Goal: Download file/media

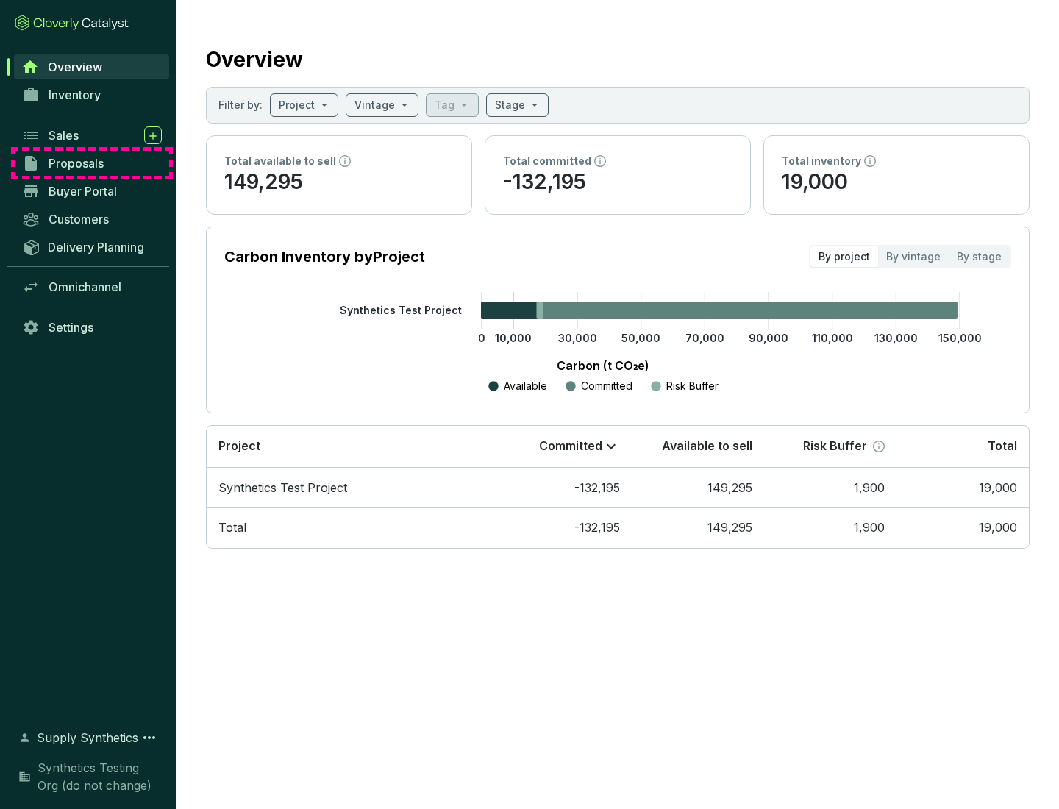
click at [92, 163] on span "Proposals" at bounding box center [76, 163] width 55 height 15
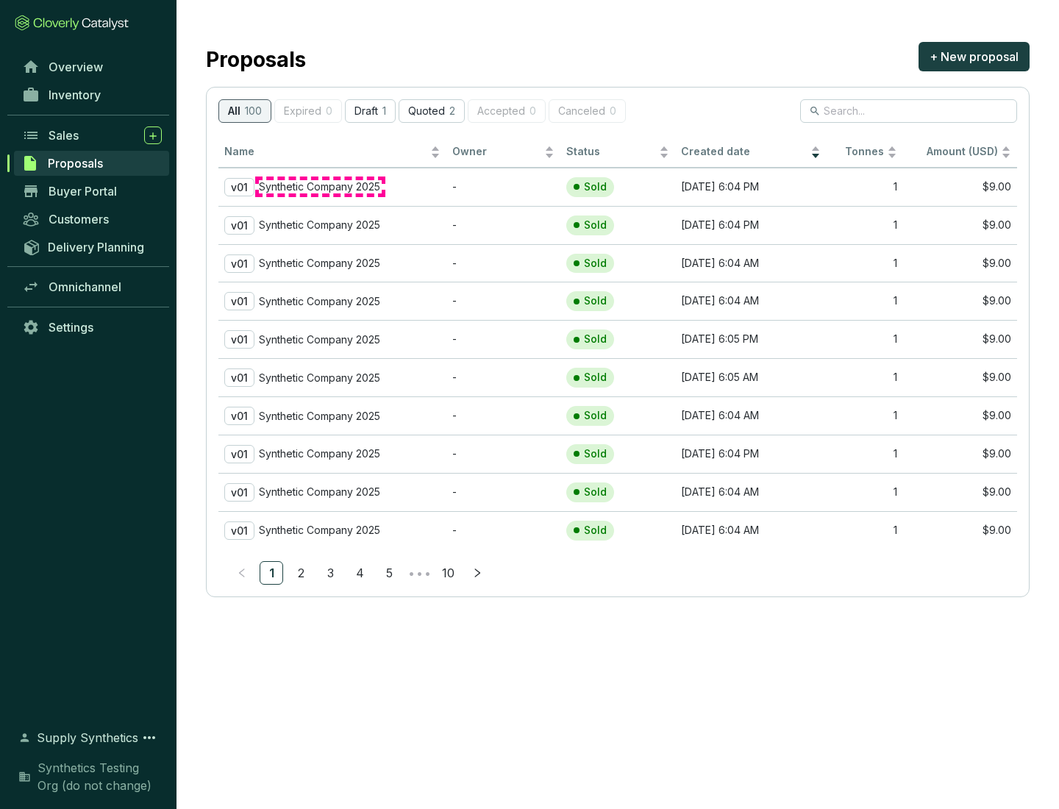
click at [320, 187] on p "Synthetic Company 2025" at bounding box center [319, 186] width 121 height 13
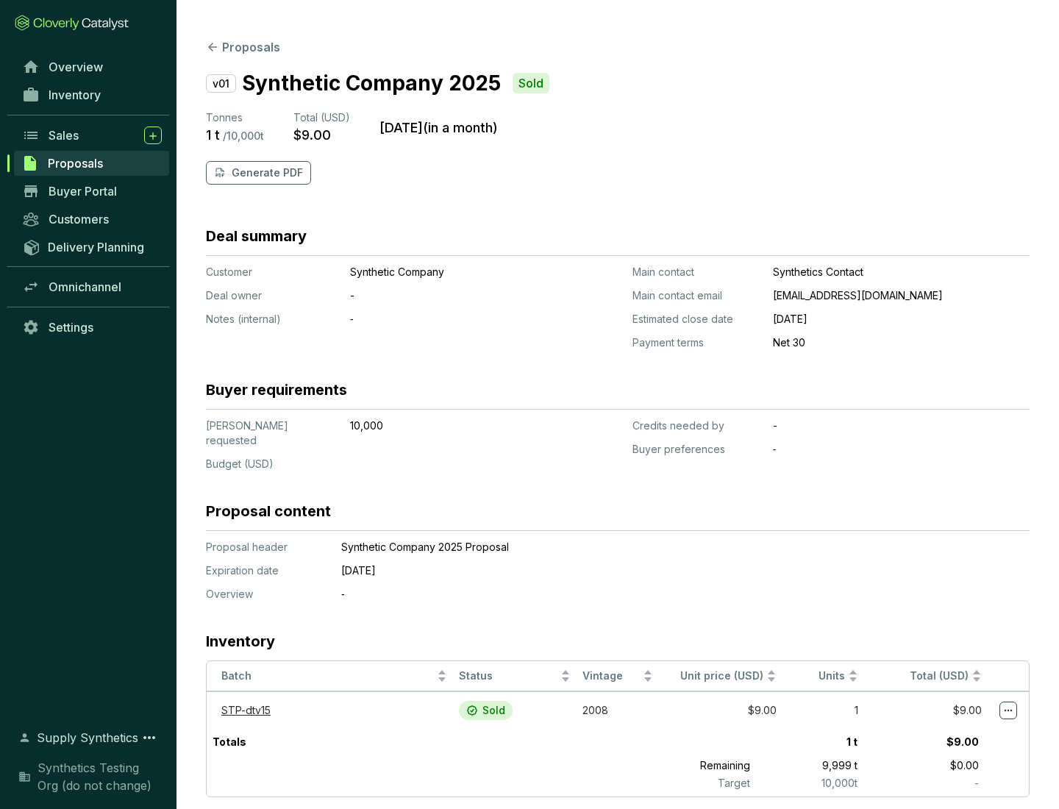
click at [265, 173] on p "Generate PDF" at bounding box center [267, 172] width 71 height 15
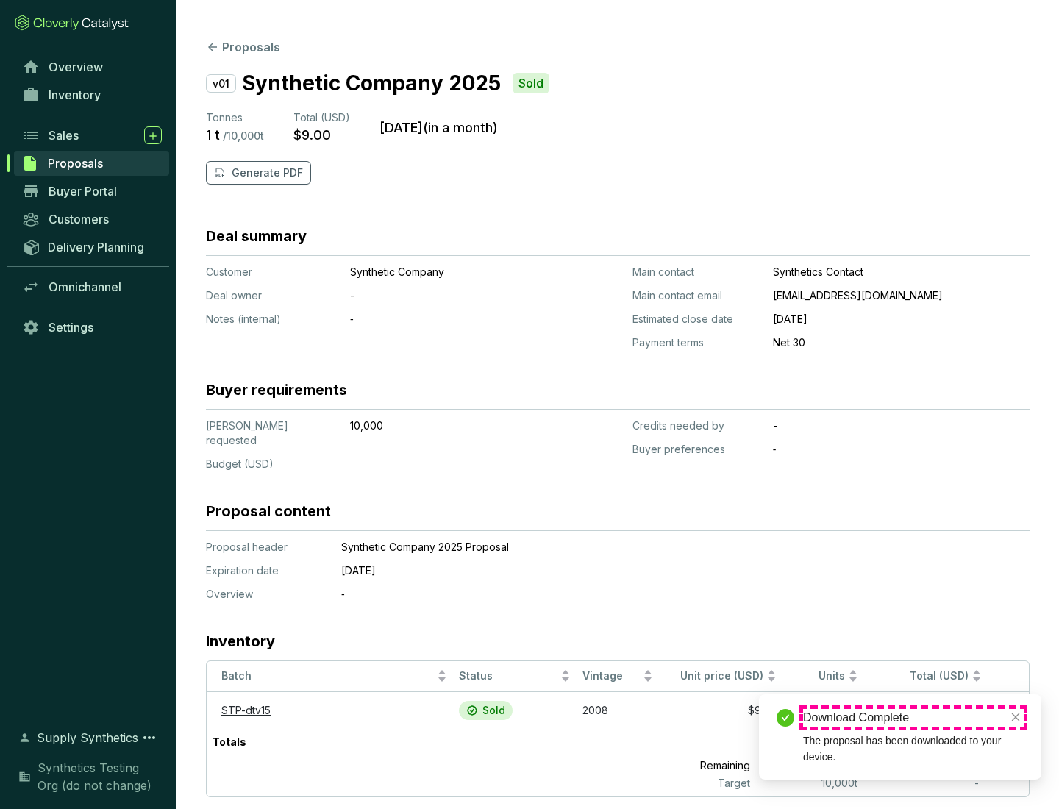
click at [913, 718] on div "Download Complete" at bounding box center [913, 718] width 221 height 18
